Goal: Task Accomplishment & Management: Manage account settings

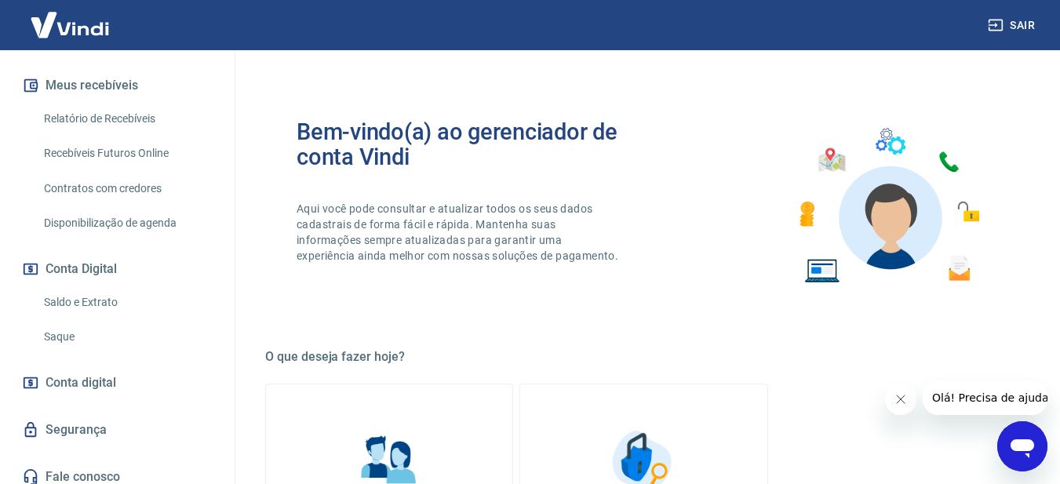
scroll to position [351, 0]
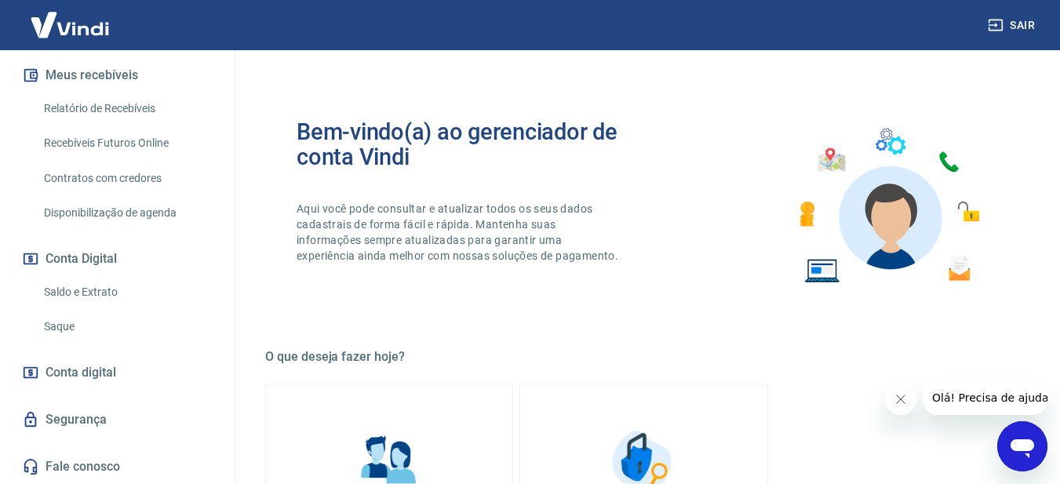
click at [75, 330] on link "Saque" at bounding box center [127, 327] width 178 height 32
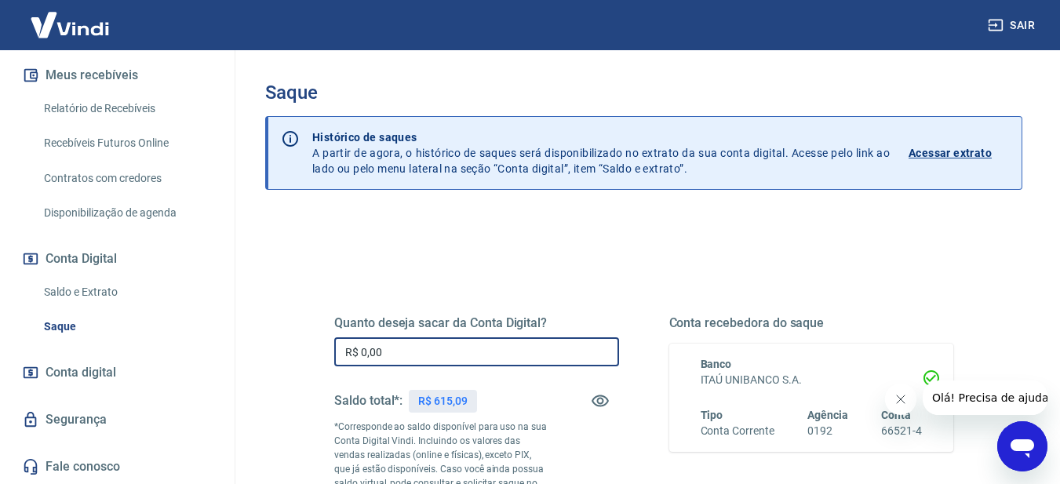
click at [438, 352] on input "R$ 0,00" at bounding box center [476, 351] width 285 height 29
type input "R$ 615,09"
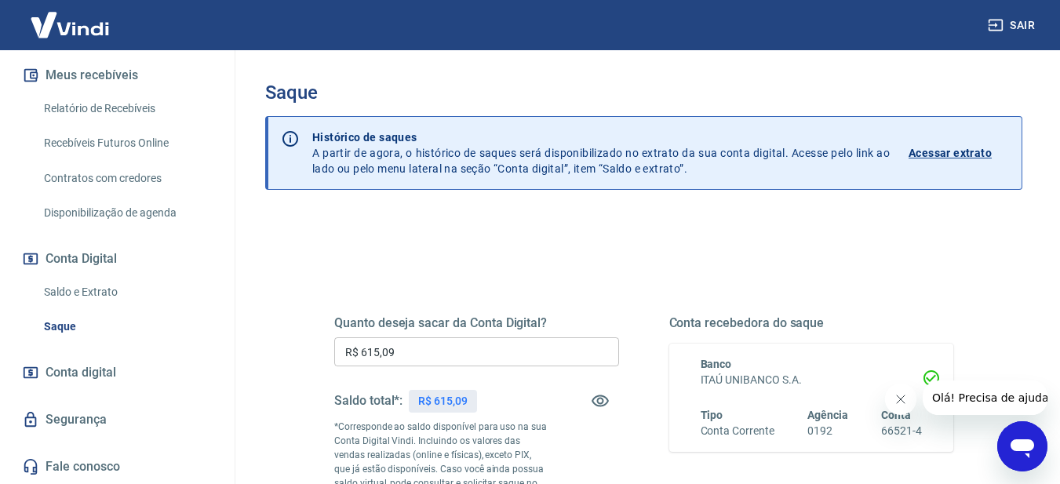
click at [602, 251] on div "Quanto deseja sacar da Conta Digital? R$ 615,09 ​ Saldo total*: R$ 615,09 *Corr…" at bounding box center [643, 435] width 657 height 379
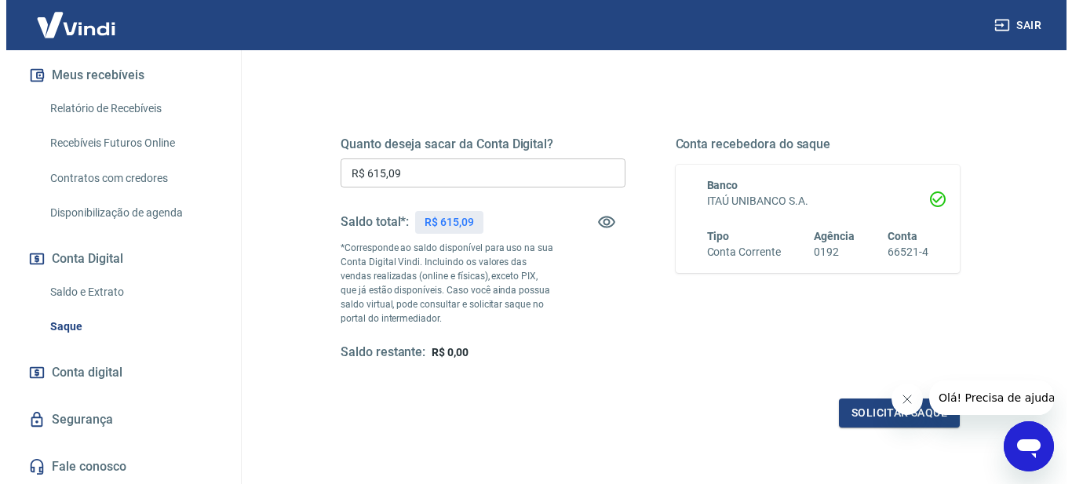
scroll to position [209, 0]
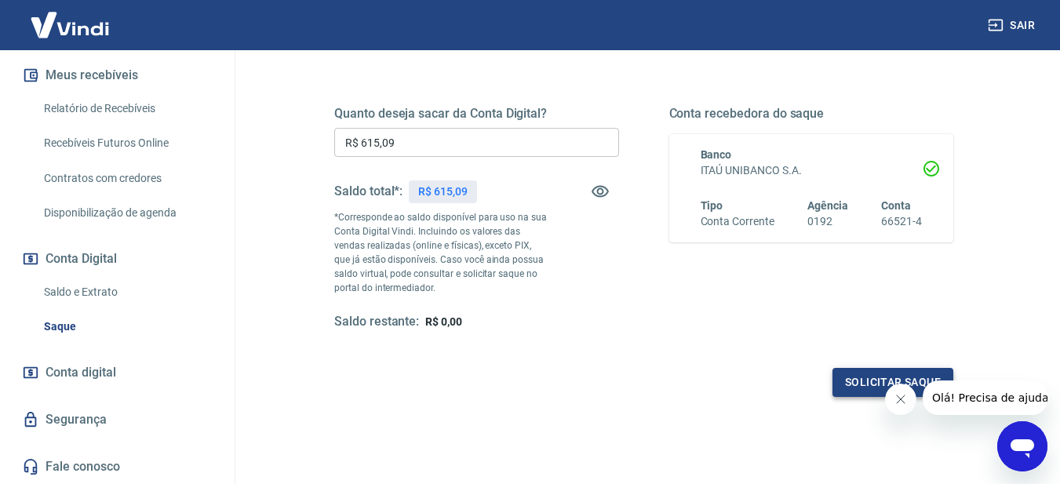
click at [871, 386] on button "Solicitar saque" at bounding box center [892, 382] width 121 height 29
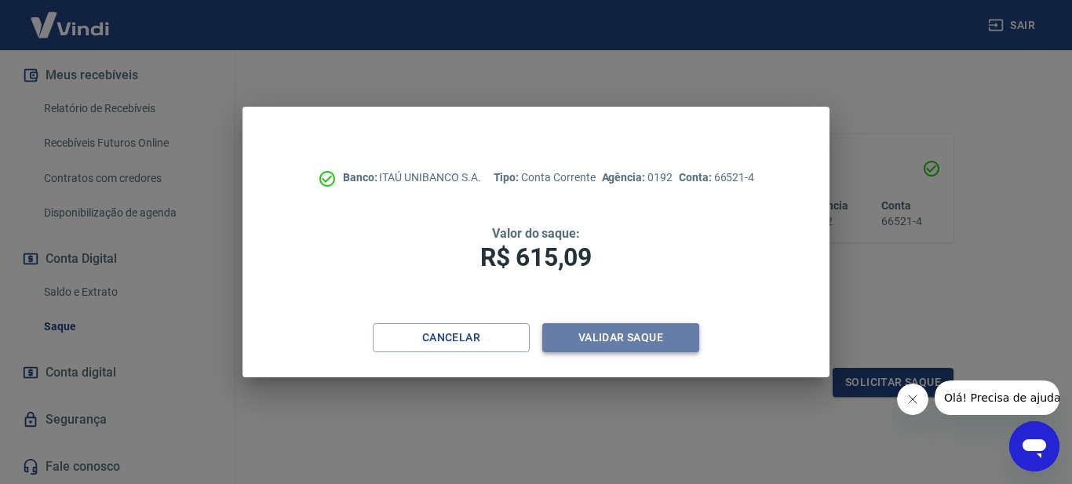
click at [645, 339] on button "Validar saque" at bounding box center [620, 337] width 157 height 29
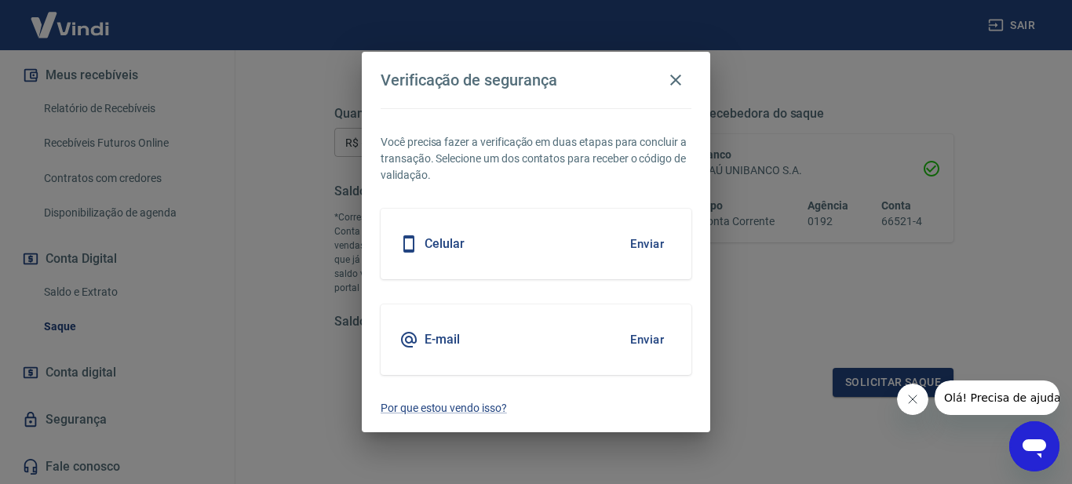
click at [646, 336] on button "Enviar" at bounding box center [646, 339] width 51 height 33
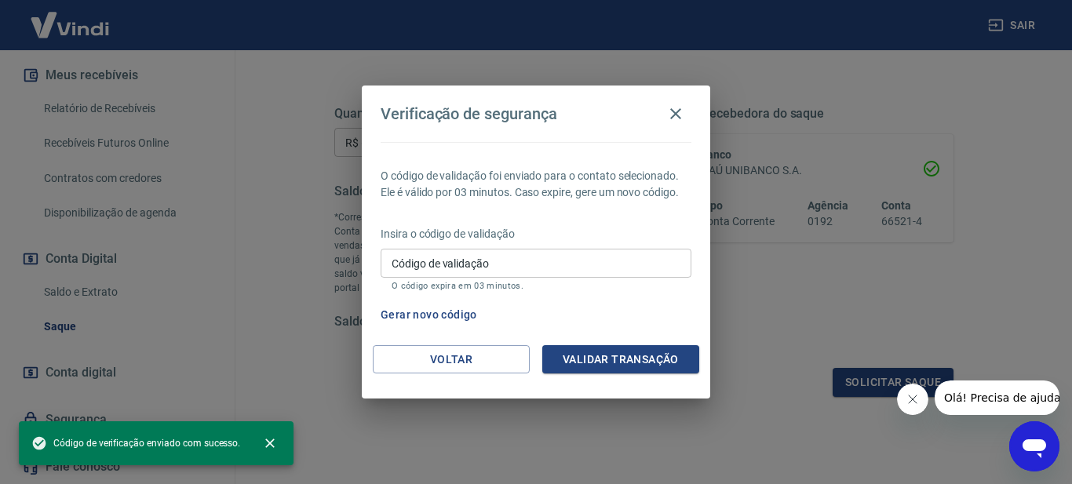
click at [639, 264] on input "Código de validação" at bounding box center [536, 263] width 311 height 29
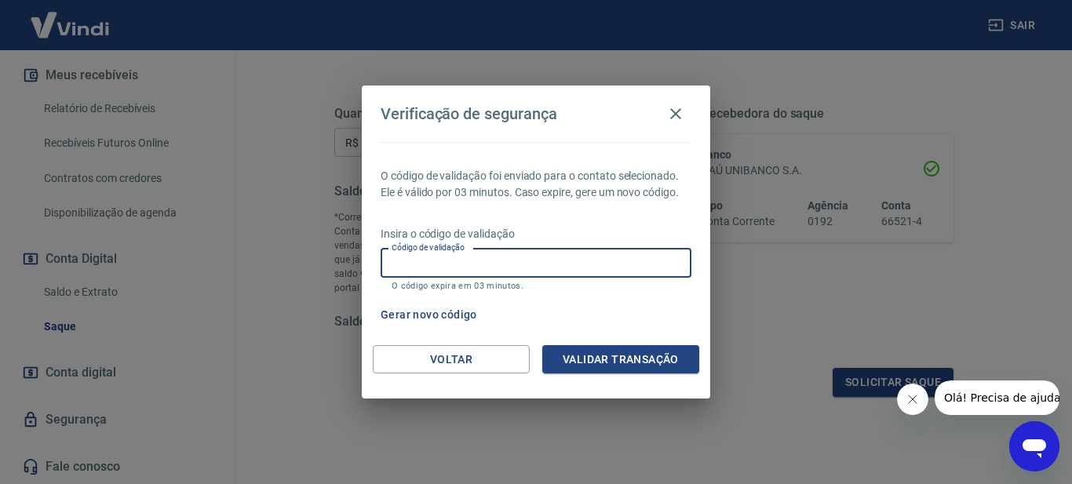
paste input "879885"
type input "879885"
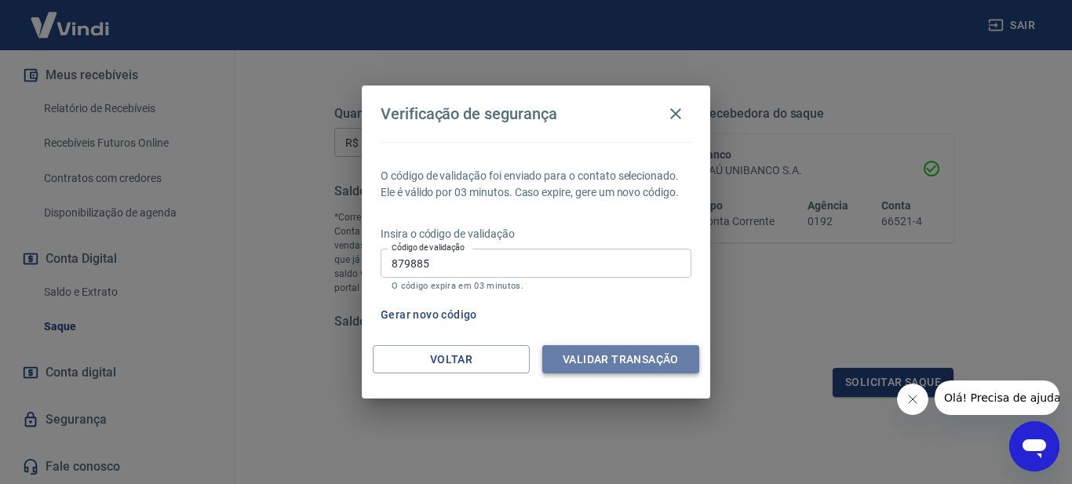
click at [634, 362] on button "Validar transação" at bounding box center [620, 359] width 157 height 29
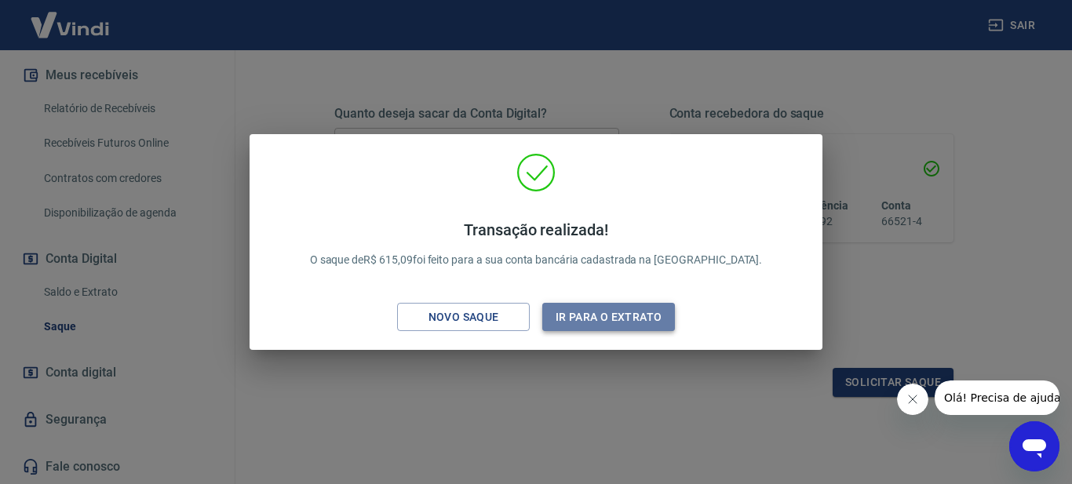
click at [638, 317] on button "Ir para o extrato" at bounding box center [608, 317] width 133 height 29
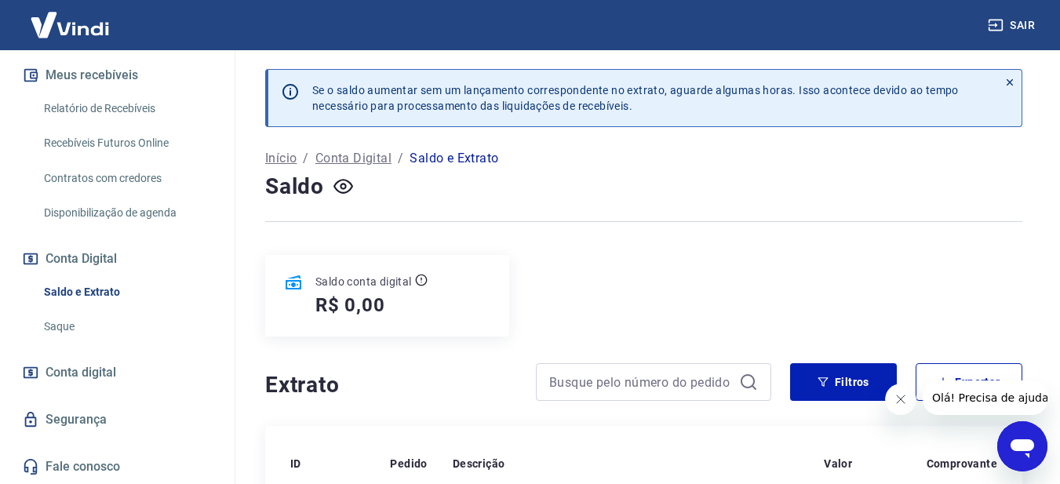
click at [144, 147] on link "Recebíveis Futuros Online" at bounding box center [127, 143] width 178 height 32
